Goal: Information Seeking & Learning: Learn about a topic

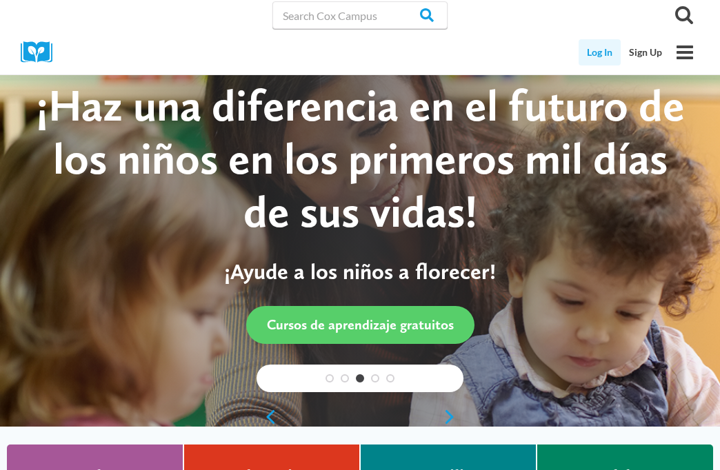
click at [592, 66] on link "Log In" at bounding box center [600, 52] width 42 height 26
click at [593, 66] on link "Log In" at bounding box center [600, 52] width 42 height 26
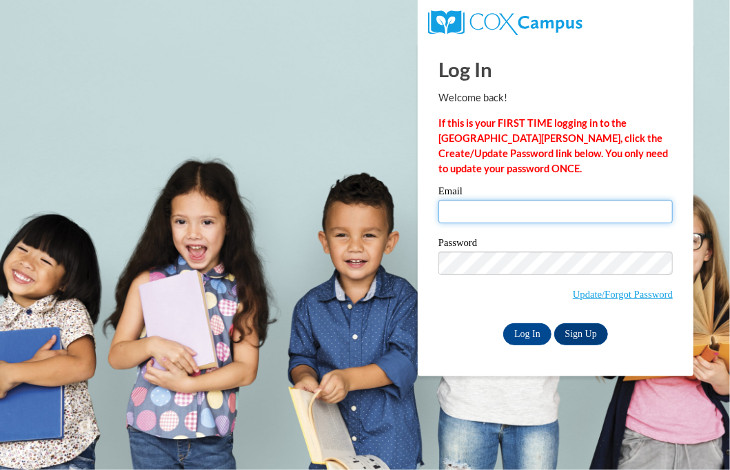
type input "ashley2df2024@gmail.com"
click at [566, 211] on input "ashley2df2024@gmail.com" at bounding box center [556, 211] width 235 height 23
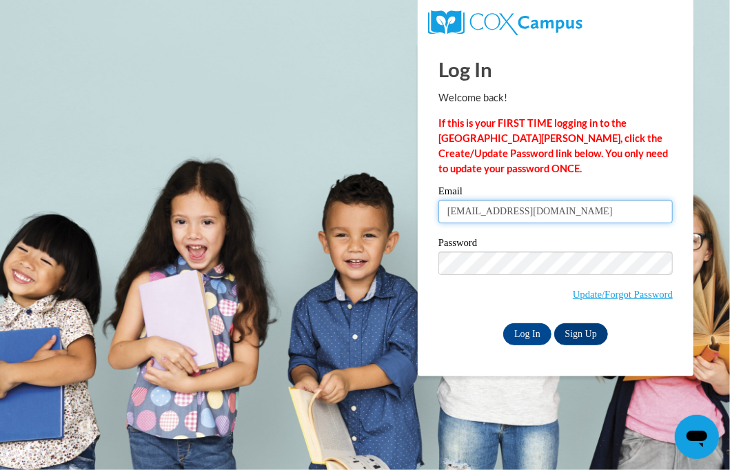
drag, startPoint x: 600, startPoint y: 215, endPoint x: 388, endPoint y: 202, distance: 212.9
click at [388, 202] on body "Log In Welcome back! If this is your FIRST TIME logging in to the NEW Cox Campu…" at bounding box center [365, 235] width 730 height 470
type input "madison72539@gmail.com"
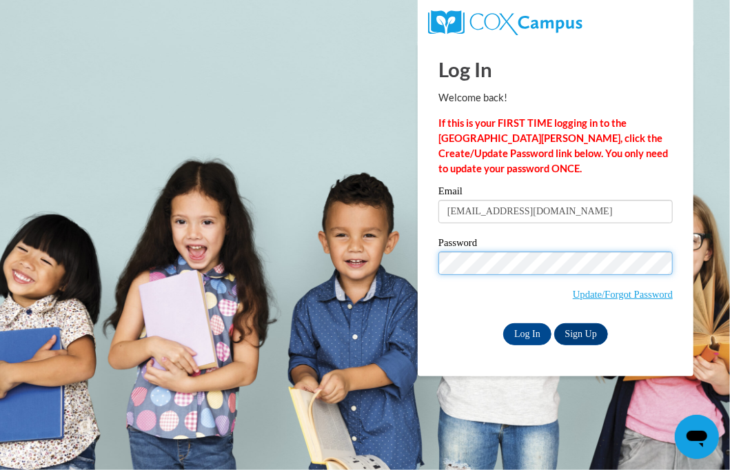
click at [137, 175] on body "Log In Welcome back! If this is your FIRST TIME logging in to the NEW Cox Campu…" at bounding box center [365, 235] width 730 height 470
click at [504, 324] on input "Log In" at bounding box center [528, 335] width 48 height 22
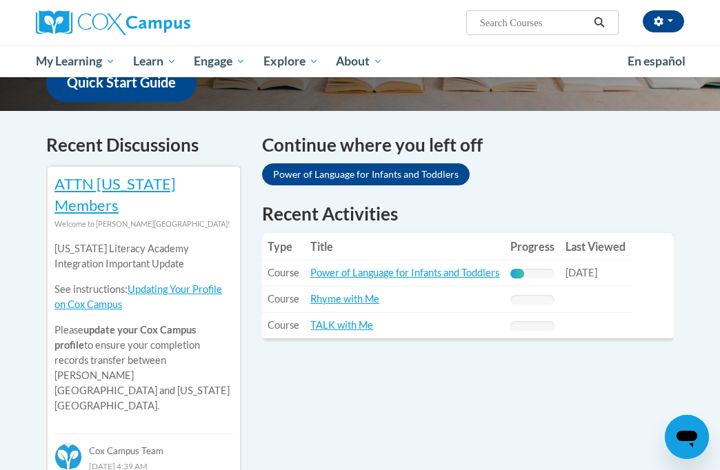
scroll to position [414, 0]
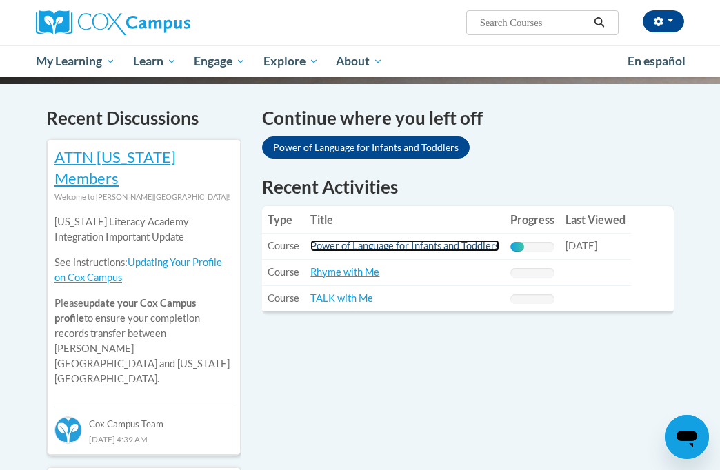
click at [447, 241] on link "Power of Language for Infants and Toddlers" at bounding box center [404, 246] width 189 height 12
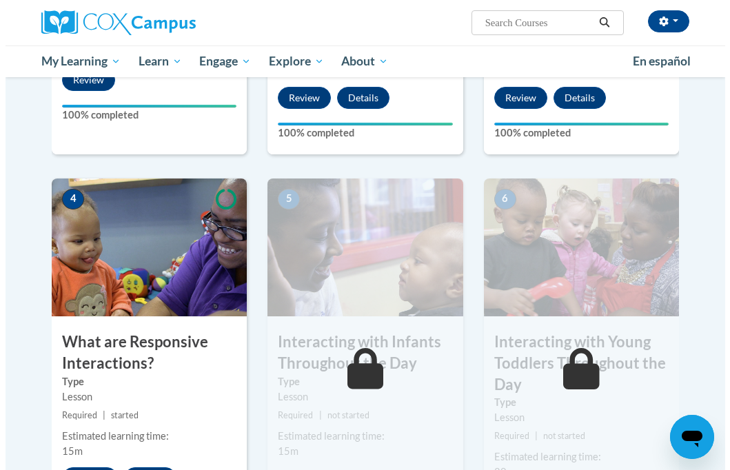
scroll to position [664, 0]
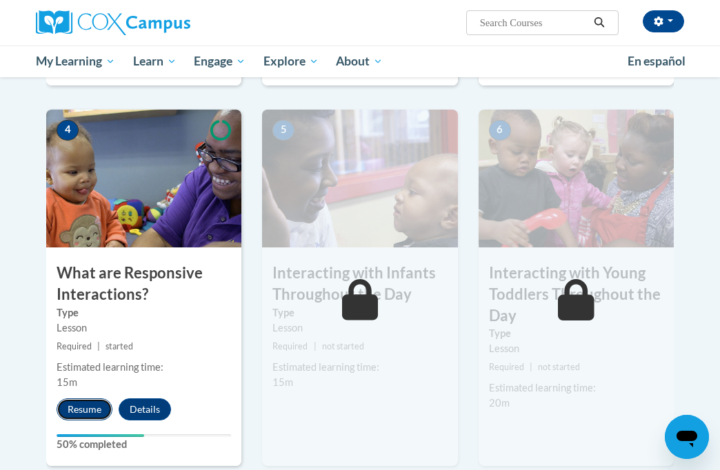
click at [91, 404] on button "Resume" at bounding box center [85, 410] width 56 height 22
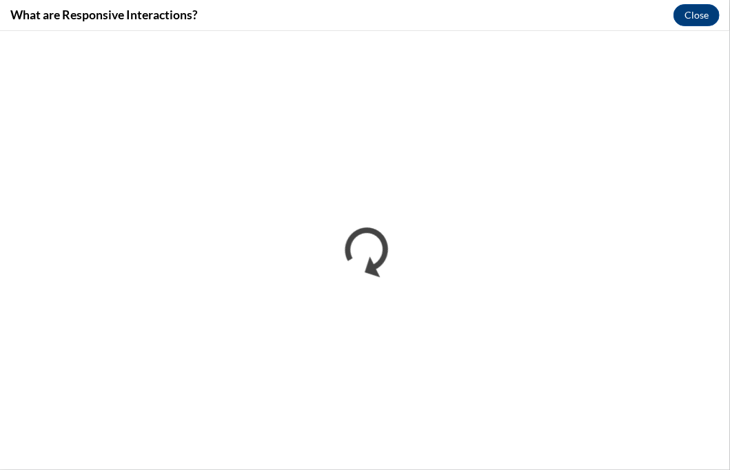
scroll to position [0, 0]
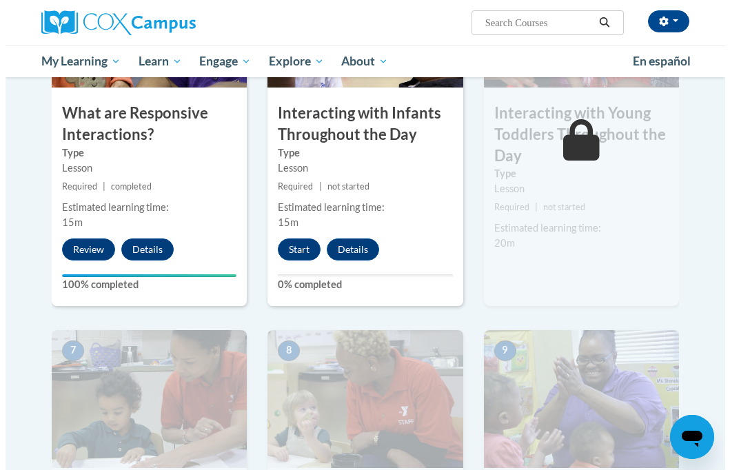
scroll to position [828, 0]
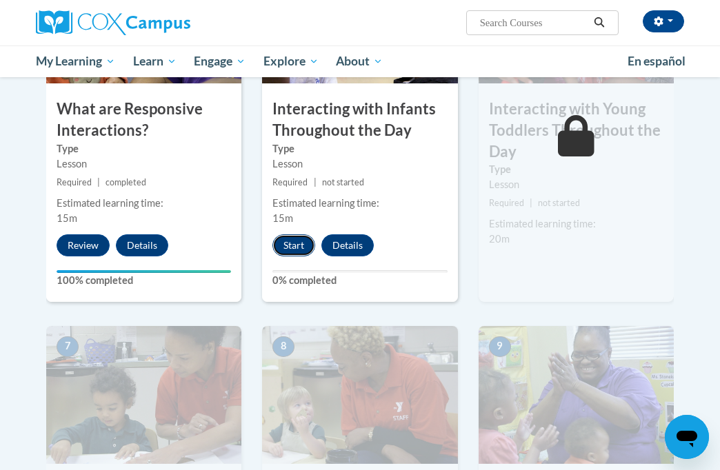
click at [298, 247] on button "Start" at bounding box center [293, 246] width 43 height 22
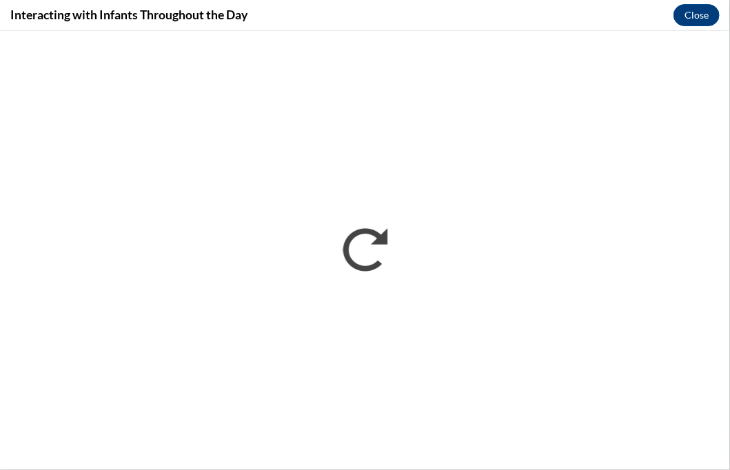
scroll to position [0, 0]
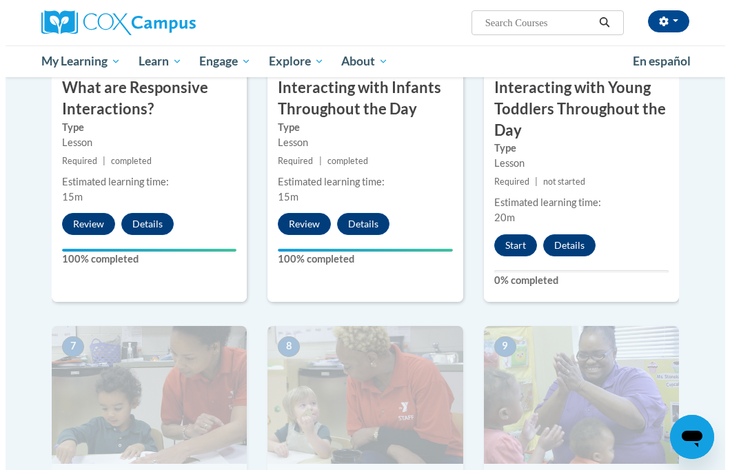
scroll to position [828, 0]
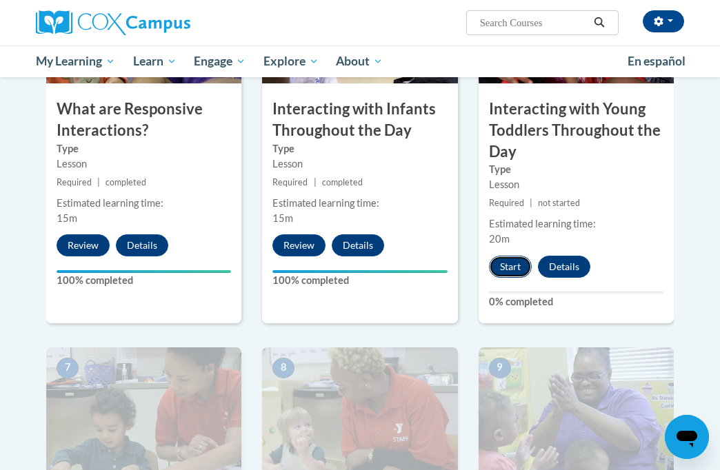
click at [517, 261] on button "Start" at bounding box center [510, 267] width 43 height 22
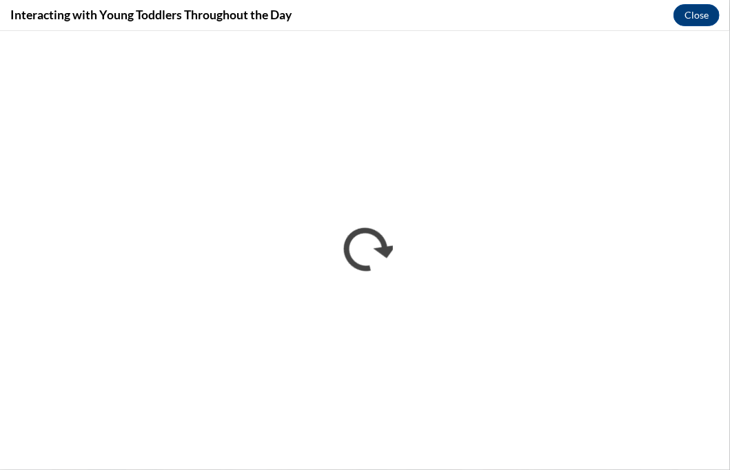
scroll to position [0, 0]
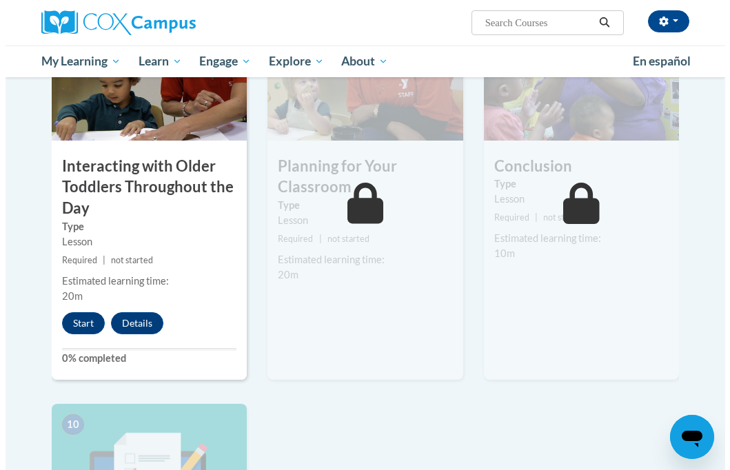
scroll to position [1104, 0]
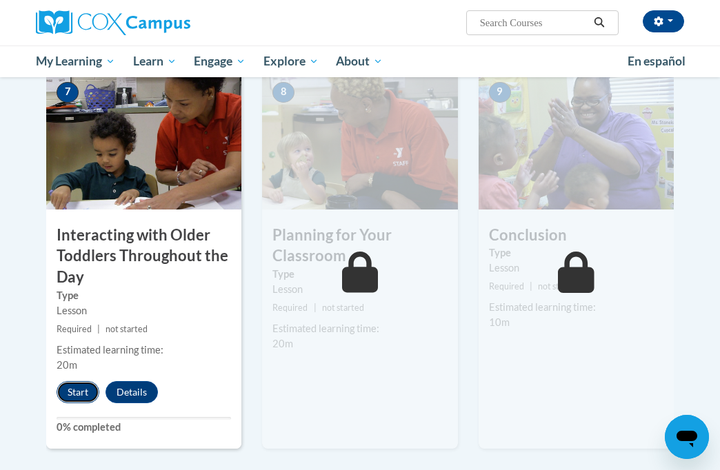
click at [72, 392] on button "Start" at bounding box center [78, 392] width 43 height 22
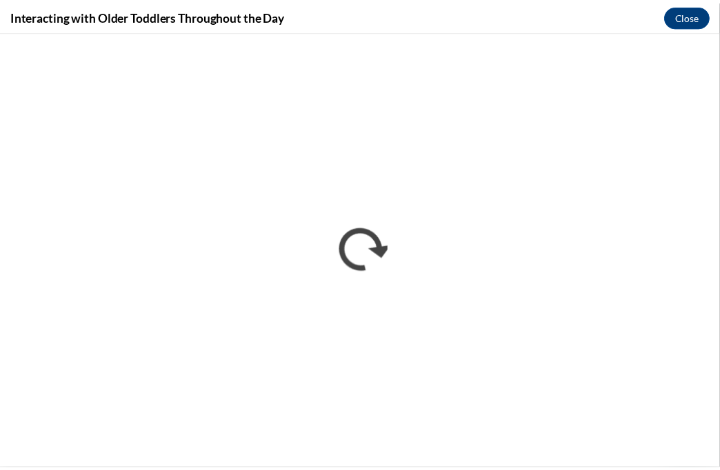
scroll to position [0, 0]
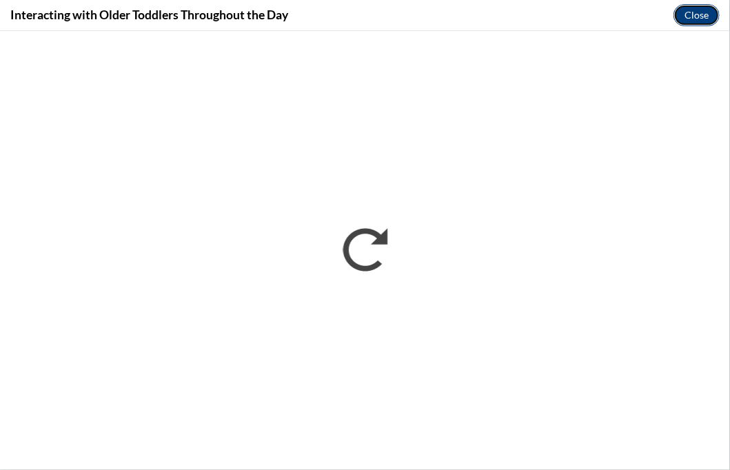
click at [695, 7] on button "Close" at bounding box center [697, 15] width 46 height 22
